Goal: Find contact information: Find contact information

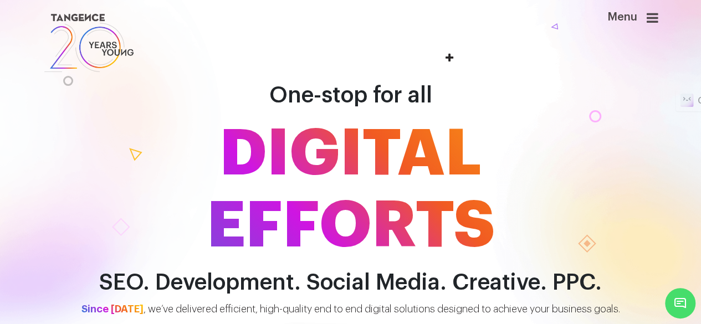
click at [655, 15] on icon at bounding box center [653, 17] width 12 height 13
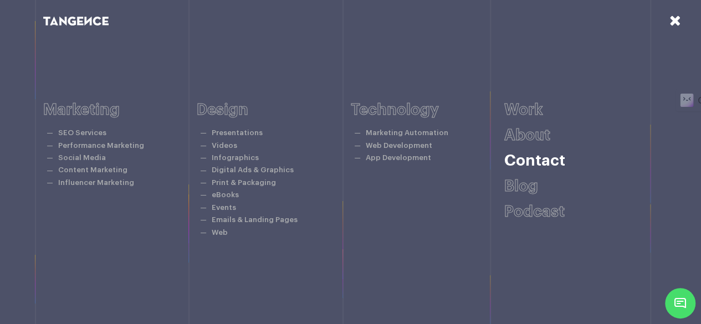
click at [533, 159] on link "Contact" at bounding box center [534, 161] width 61 height 16
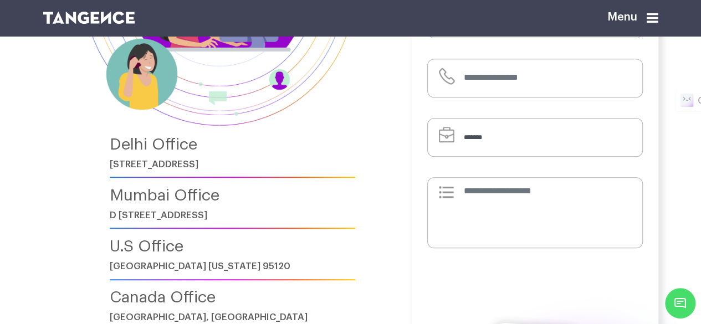
scroll to position [204, 0]
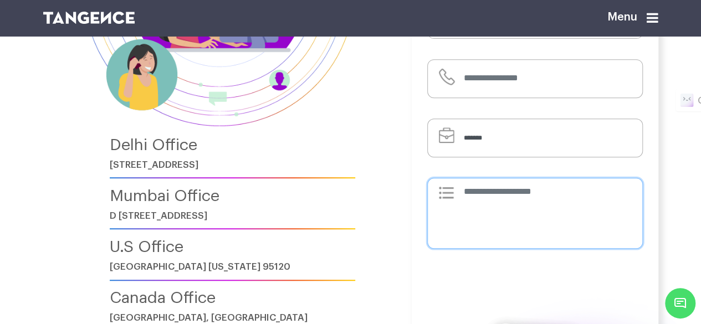
drag, startPoint x: 561, startPoint y: 203, endPoint x: 487, endPoint y: 208, distance: 73.8
click at [487, 208] on textarea at bounding box center [535, 213] width 216 height 71
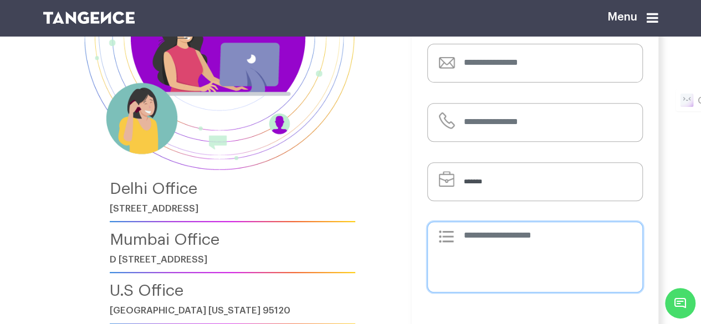
scroll to position [188, 0]
